Goal: Task Accomplishment & Management: Manage account settings

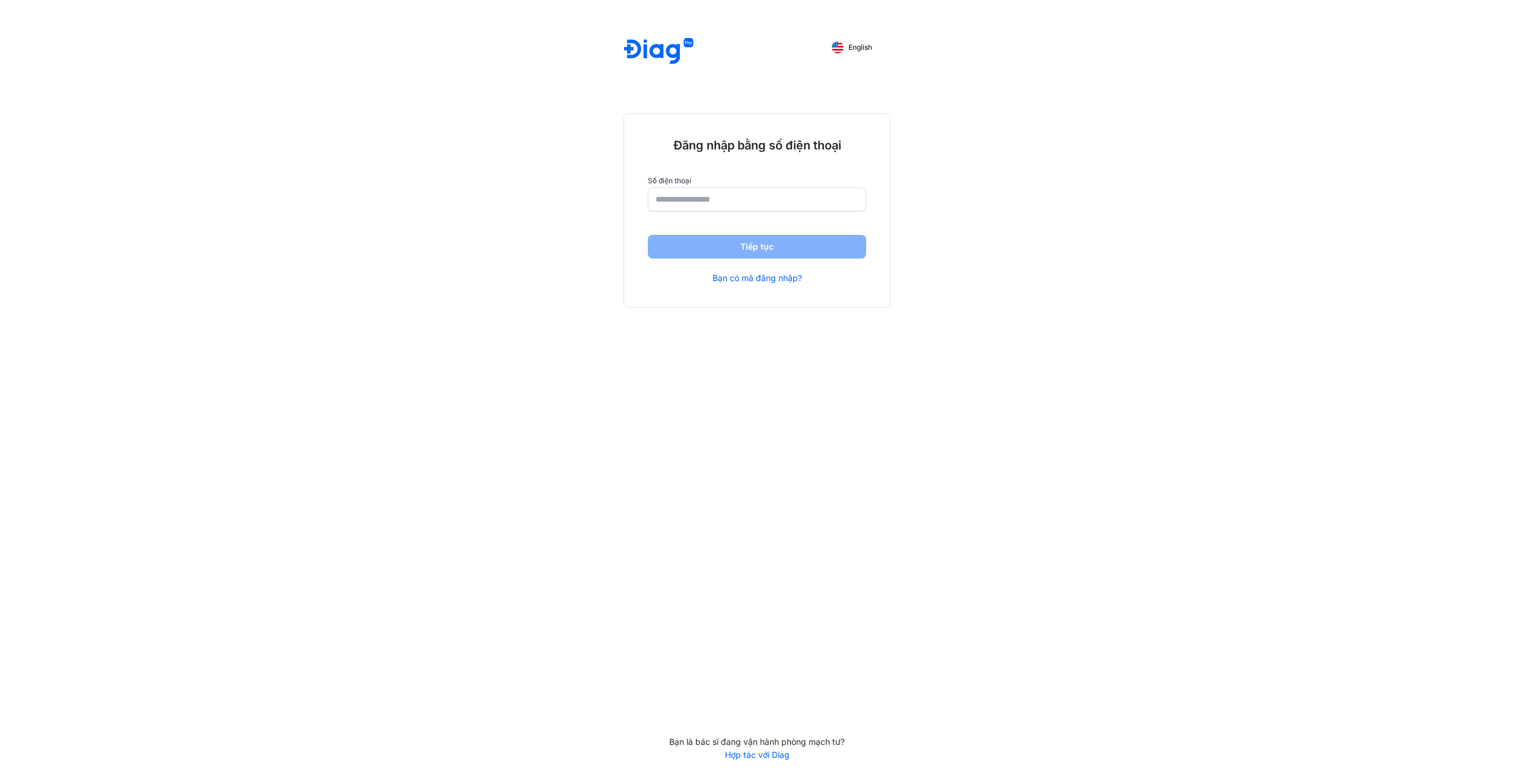
click at [476, 393] on div "English Đăng nhập bằng số điện thoại Số điện thoại Tiếp tục Bạn có mã đăng nhập…" at bounding box center [757, 392] width 1514 height 784
drag, startPoint x: 476, startPoint y: 393, endPoint x: 621, endPoint y: 605, distance: 256.8
click at [621, 605] on div "English Đăng nhập bằng số điện thoại Số điện thoại Tiếp tục Bạn có mã đăng nhập…" at bounding box center [757, 392] width 1514 height 784
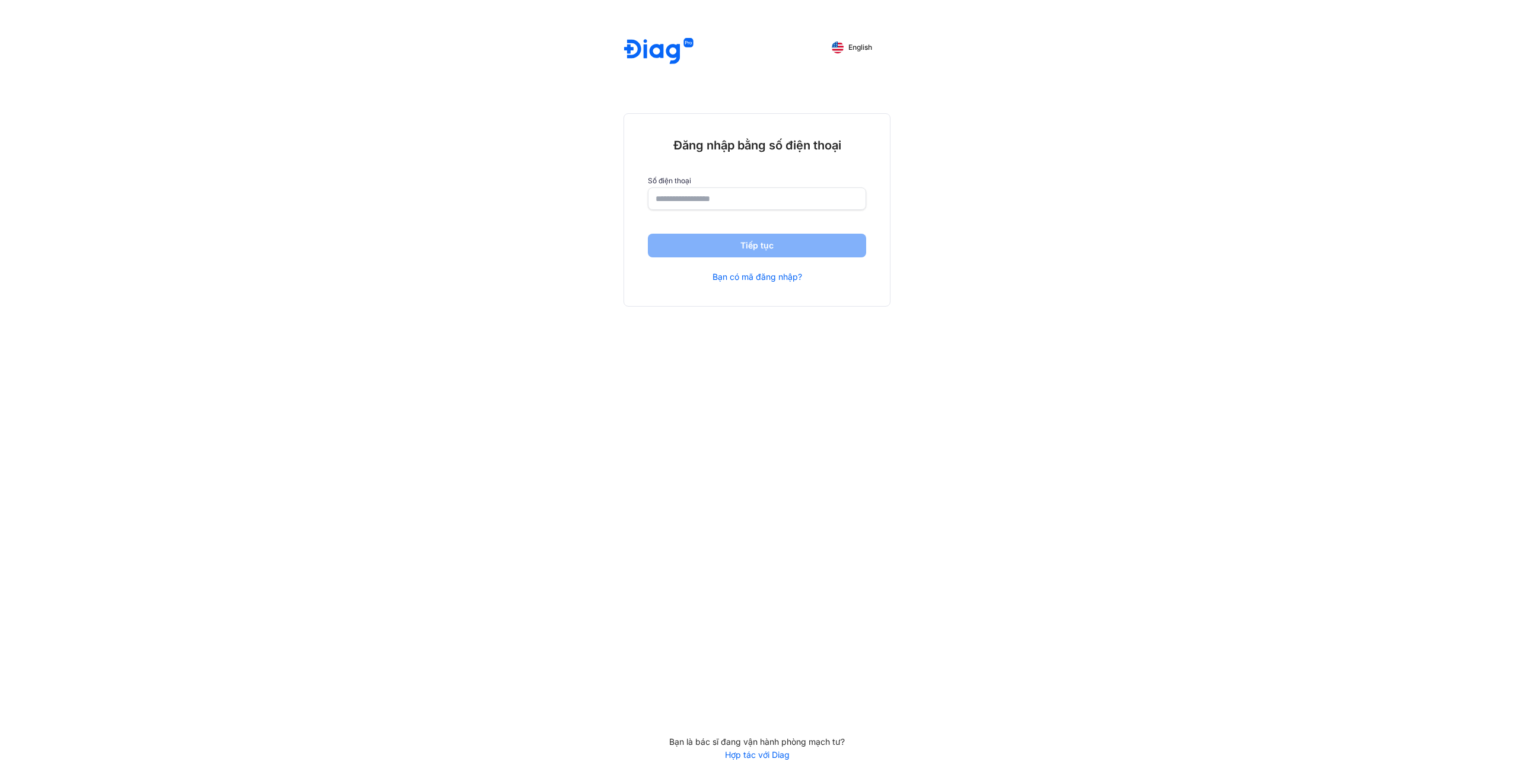
click at [804, 192] on input "number" at bounding box center [757, 198] width 203 height 22
click at [742, 181] on label "Số điện thoại" at bounding box center [757, 180] width 219 height 8
click at [745, 186] on div "Số điện thoại" at bounding box center [757, 194] width 219 height 34
click at [742, 195] on input "number" at bounding box center [757, 198] width 203 height 22
type input "**********"
